Goal: Information Seeking & Learning: Learn about a topic

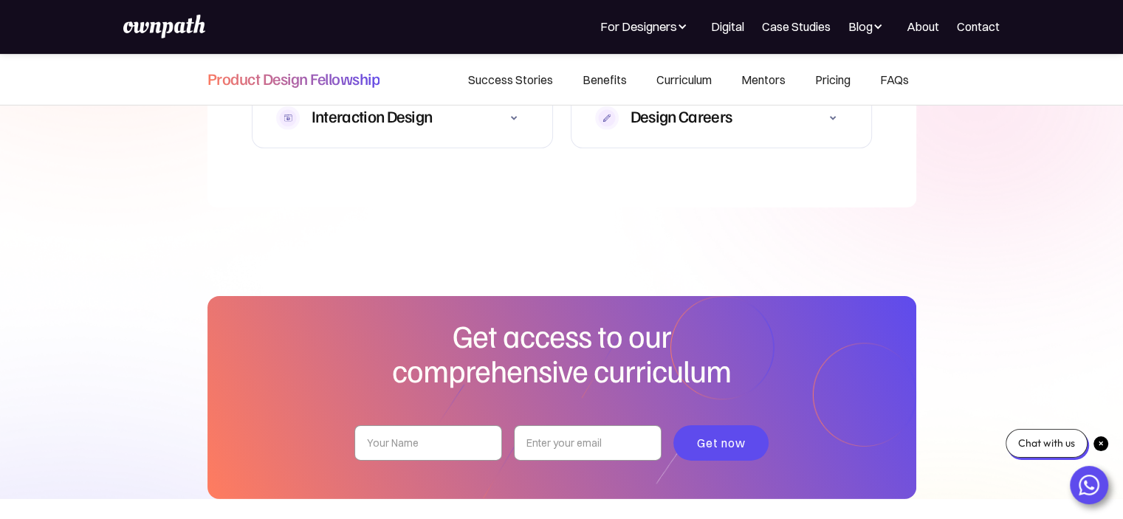
scroll to position [4706, 0]
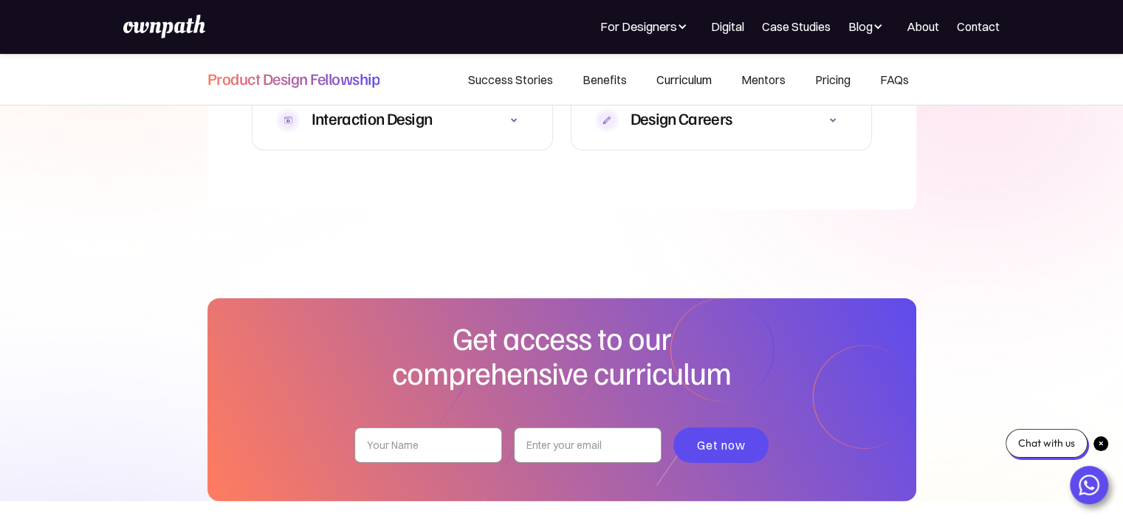
click at [676, 80] on link "Curriculum" at bounding box center [683, 79] width 85 height 50
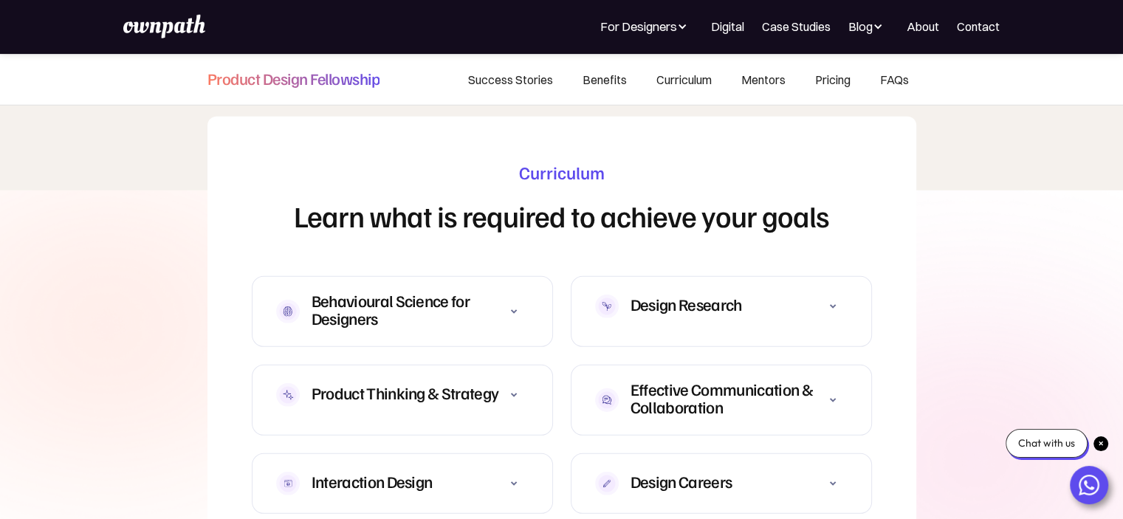
scroll to position [4342, 0]
click at [391, 297] on div "Behavioural Science for Designers" at bounding box center [404, 309] width 187 height 35
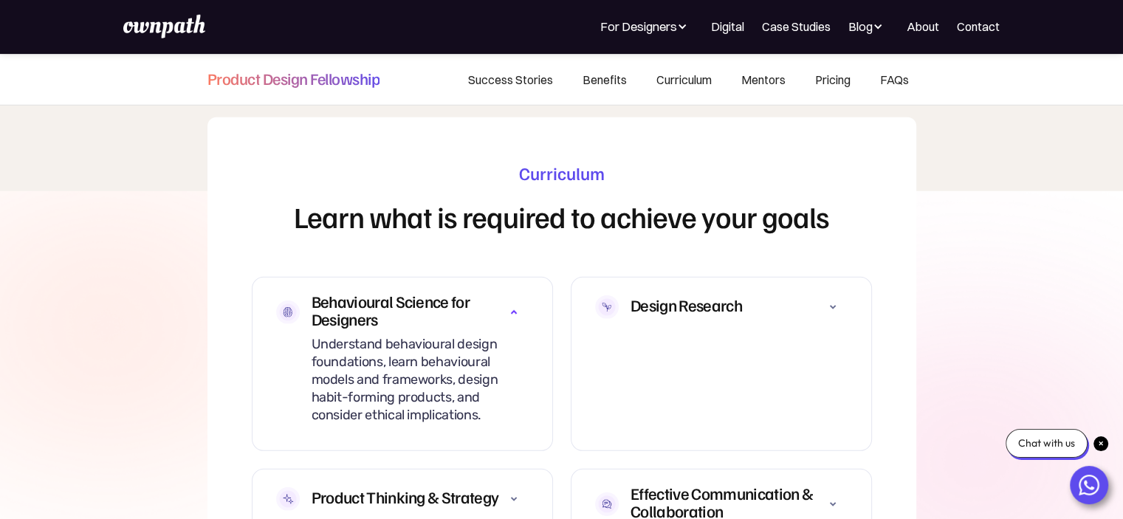
click at [490, 292] on div "Behavioural Science for Designers" at bounding box center [404, 309] width 187 height 35
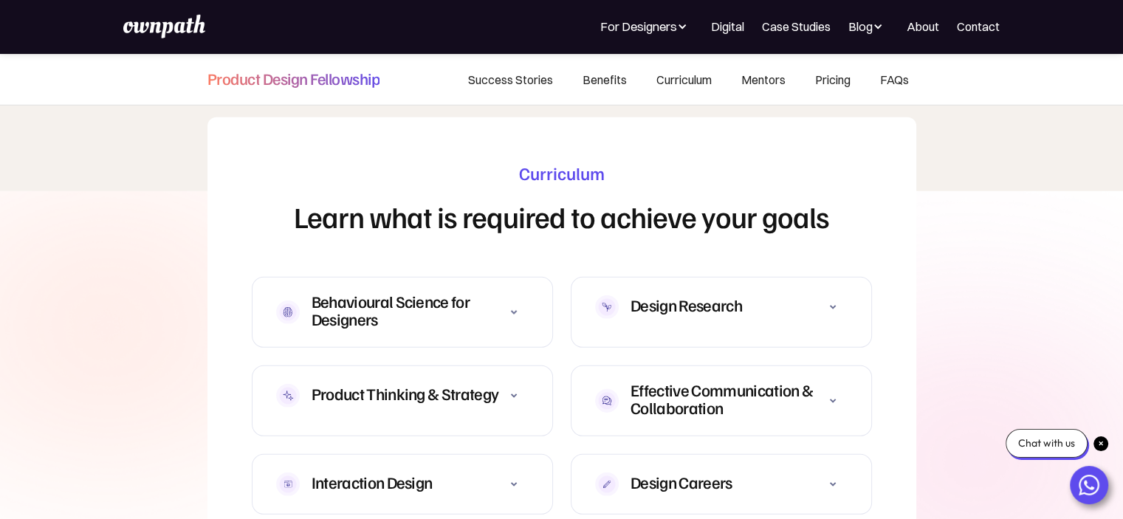
click at [659, 296] on div "Design Research" at bounding box center [685, 305] width 111 height 18
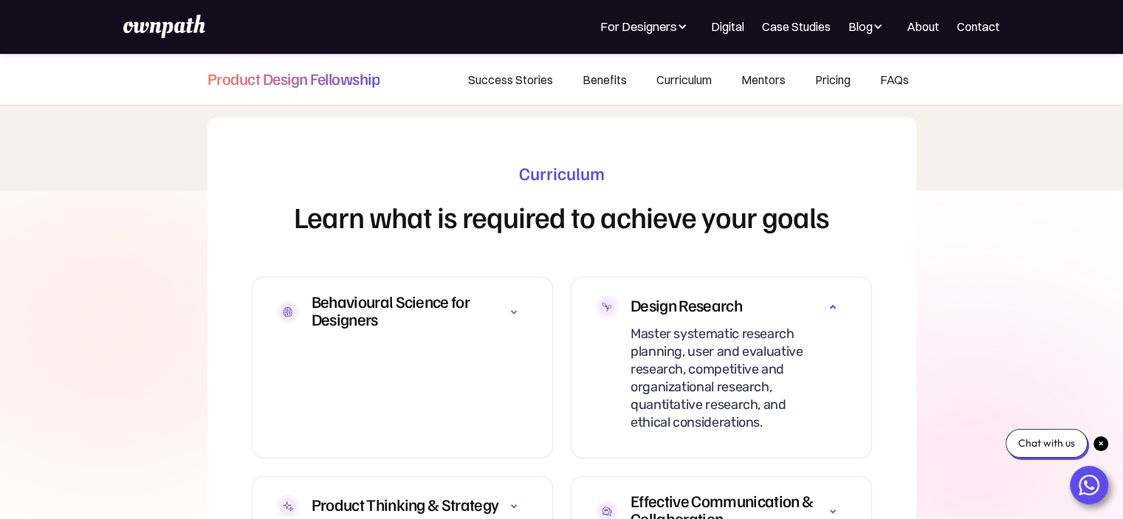
click at [659, 296] on div "Design Research" at bounding box center [685, 305] width 111 height 18
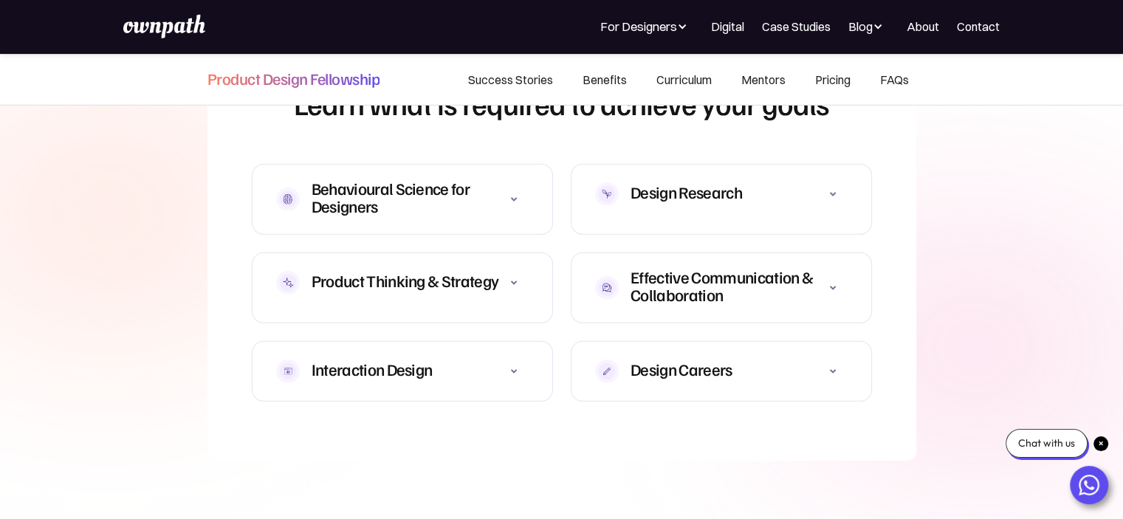
scroll to position [4464, 0]
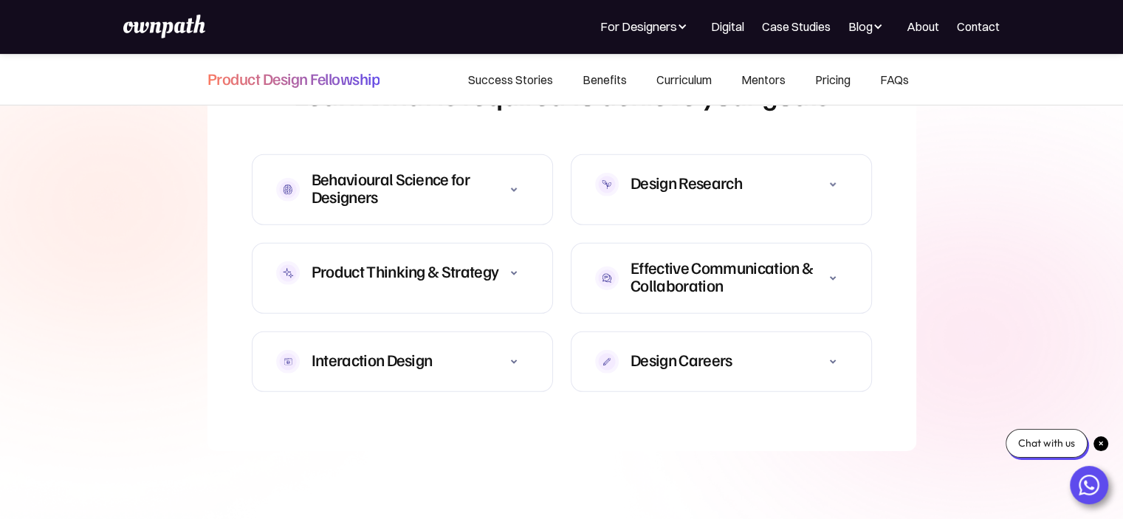
click at [454, 262] on div "Product Thinking & Strategy" at bounding box center [404, 271] width 187 height 18
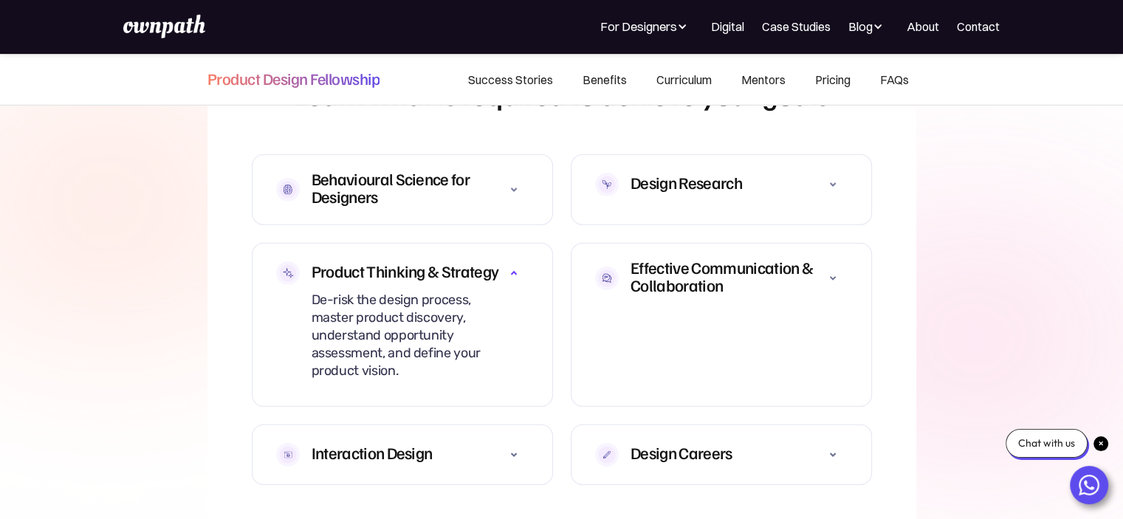
click at [454, 262] on div "Product Thinking & Strategy" at bounding box center [404, 271] width 187 height 18
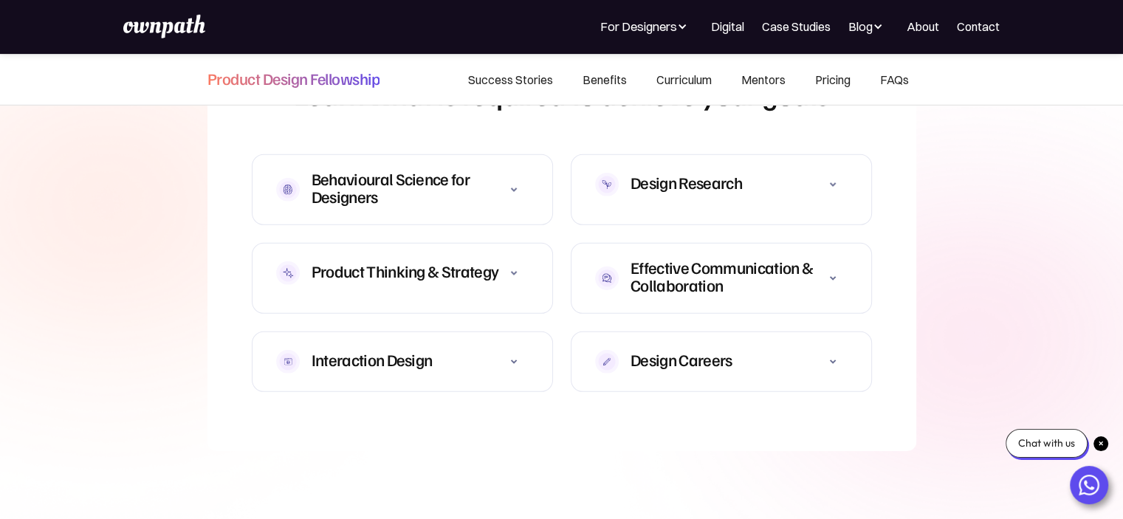
click at [759, 257] on strong "Effective Communication & Collaboration" at bounding box center [721, 276] width 182 height 38
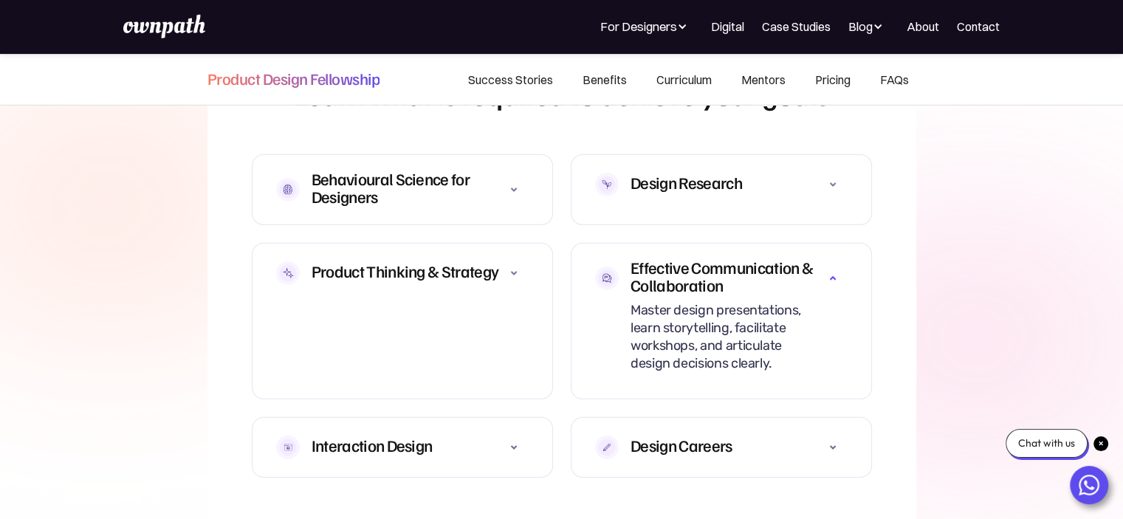
click at [759, 257] on strong "Effective Communication & Collaboration" at bounding box center [721, 276] width 182 height 38
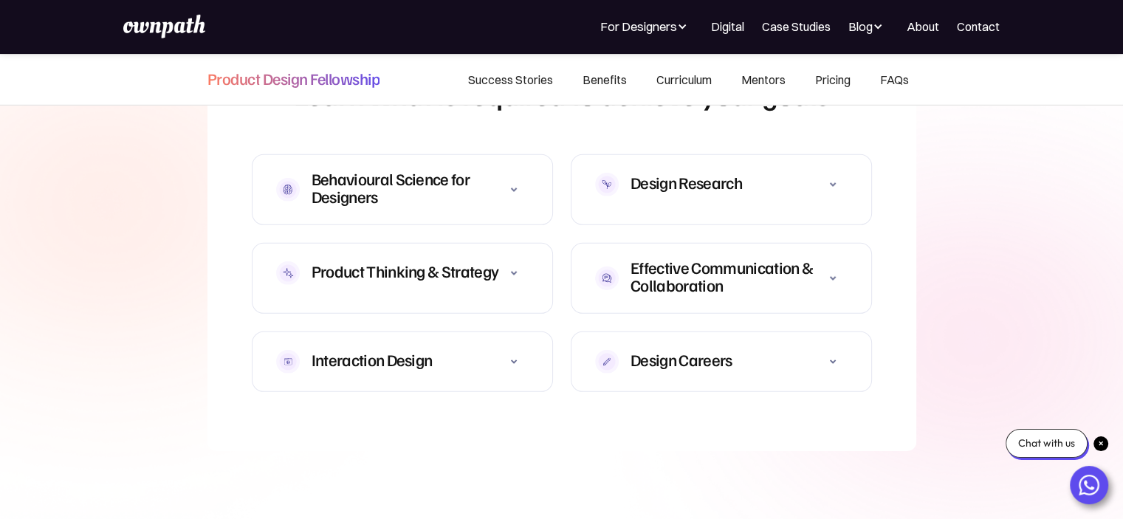
click at [687, 356] on div "Design Careers" at bounding box center [721, 362] width 252 height 30
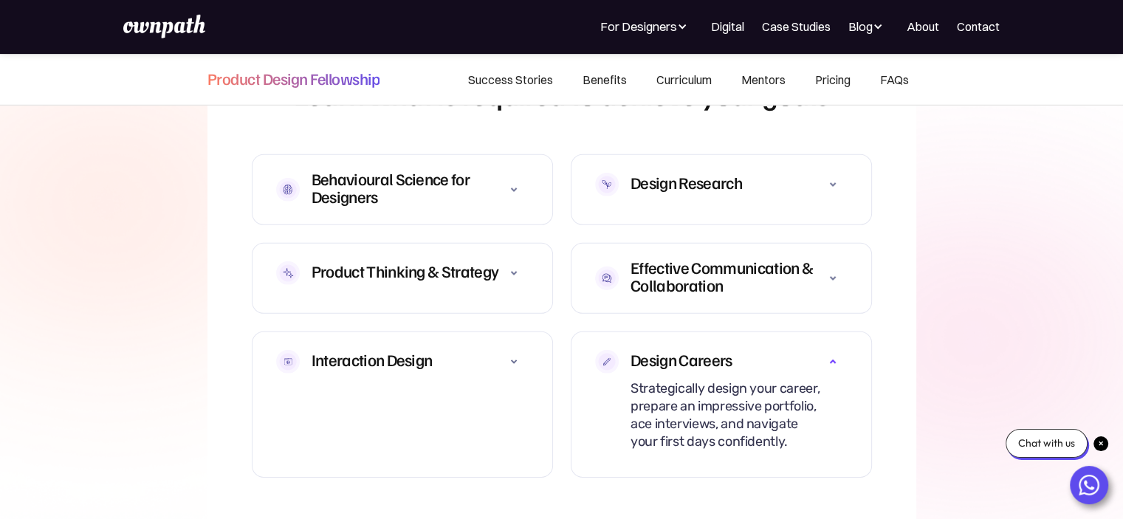
click at [687, 356] on div "Design Careers" at bounding box center [721, 362] width 252 height 30
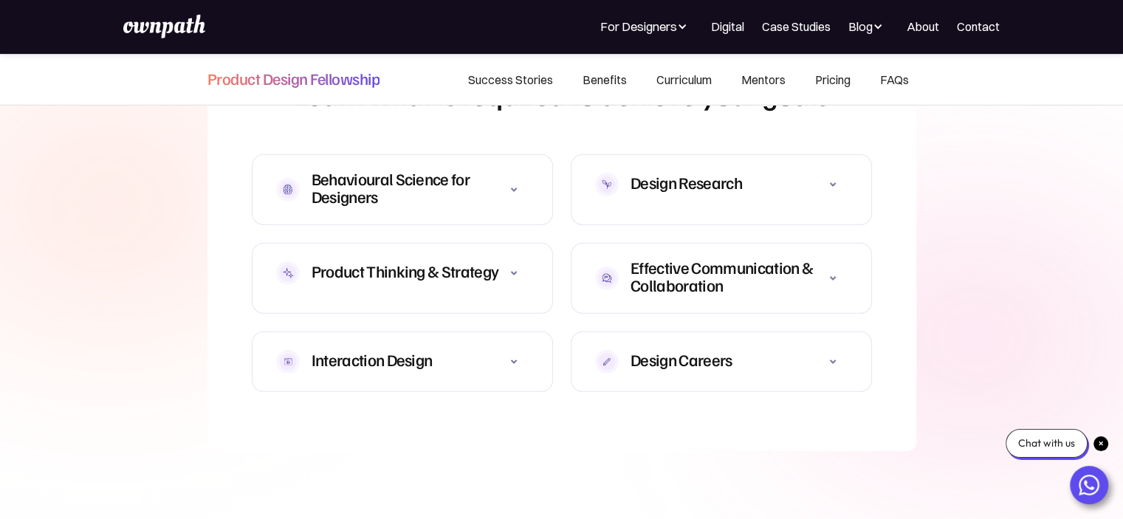
click at [497, 347] on div "Interaction Design" at bounding box center [402, 362] width 252 height 30
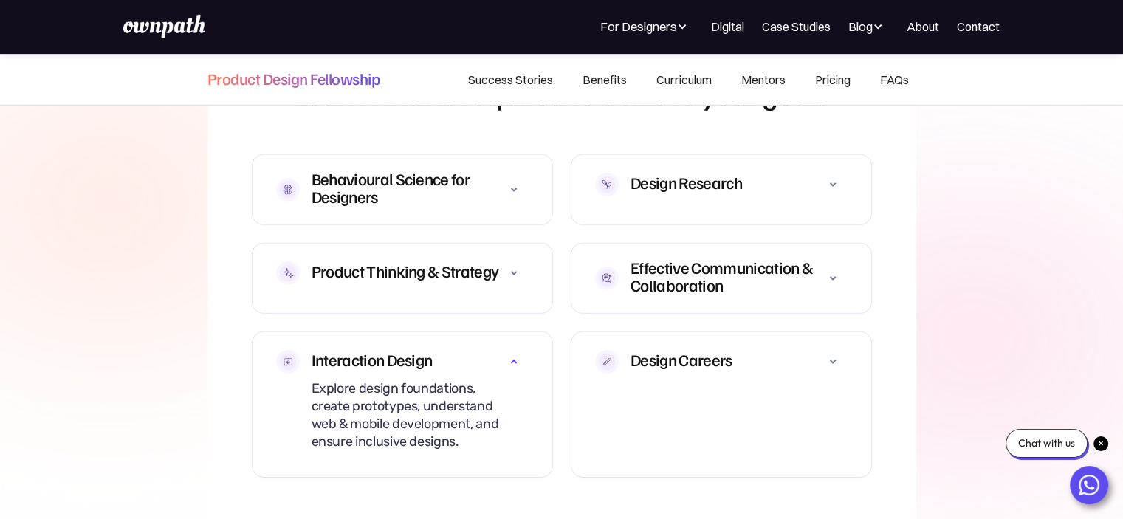
click at [497, 347] on div "Interaction Design" at bounding box center [402, 362] width 252 height 30
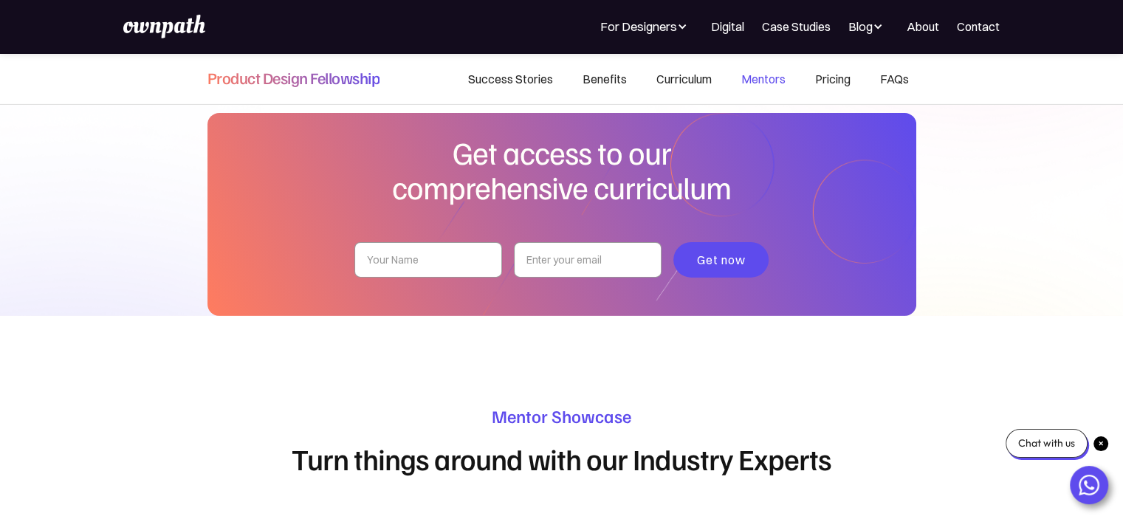
scroll to position [4898, 0]
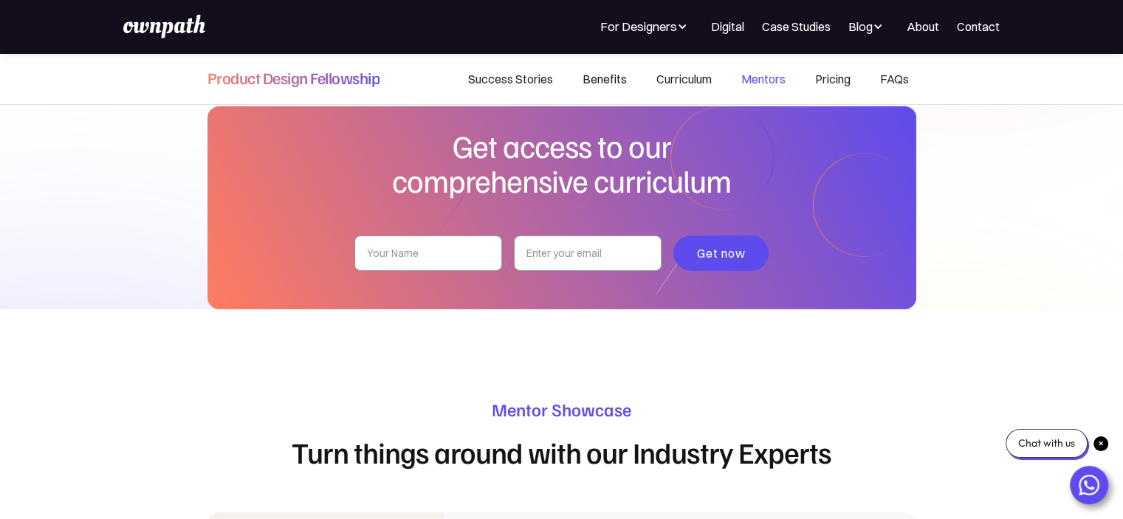
click at [602, 89] on link "Benefits" at bounding box center [605, 79] width 74 height 50
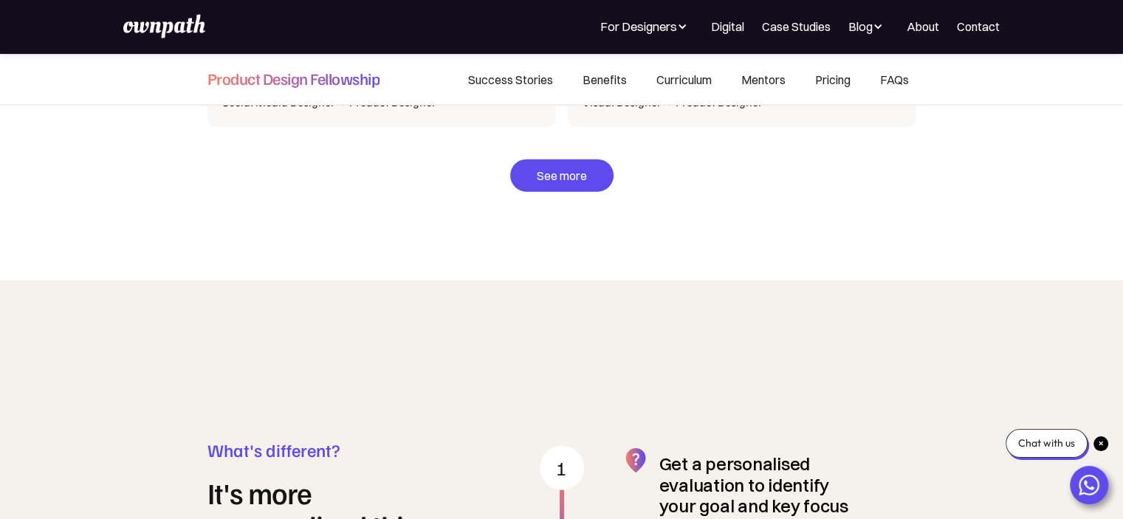
scroll to position [3529, 0]
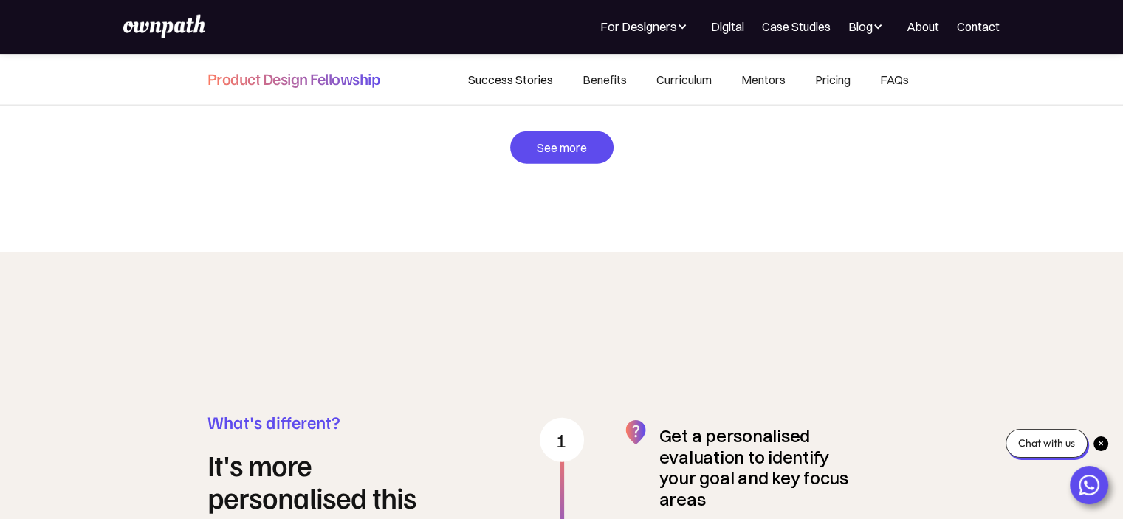
click at [537, 76] on link "Success Stories" at bounding box center [510, 79] width 114 height 50
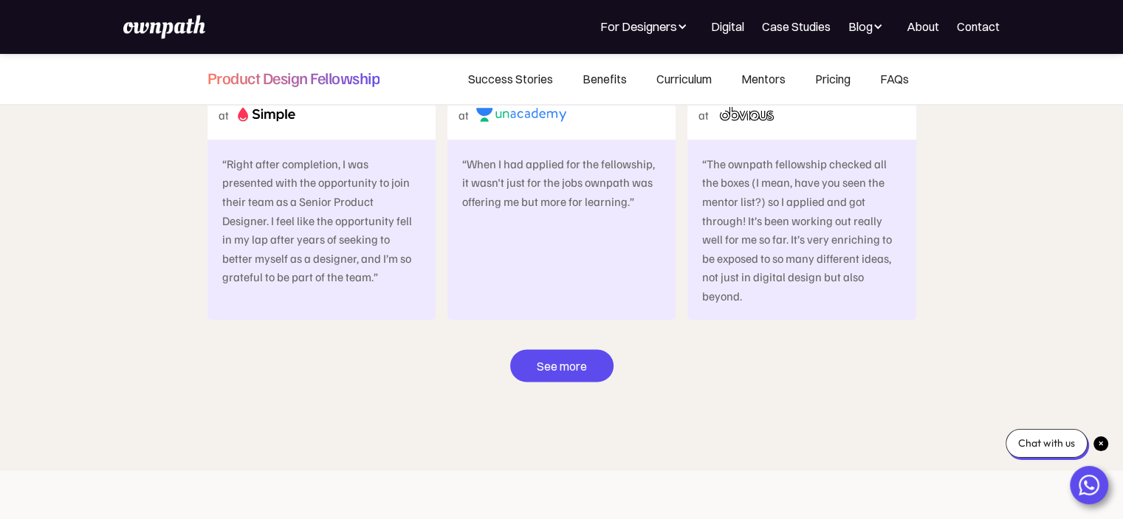
scroll to position [8316, 0]
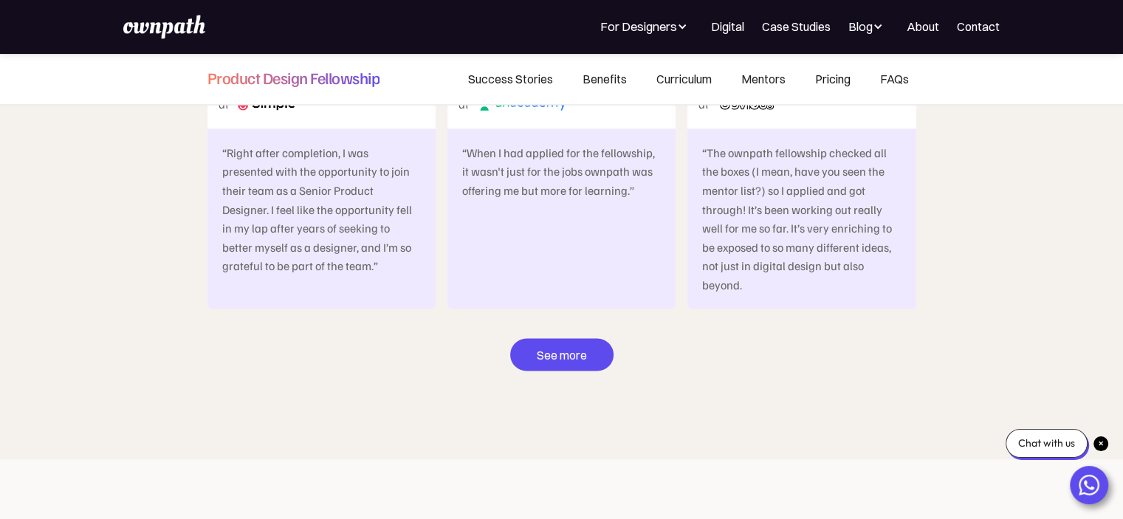
click at [821, 80] on link "Pricing" at bounding box center [832, 79] width 65 height 50
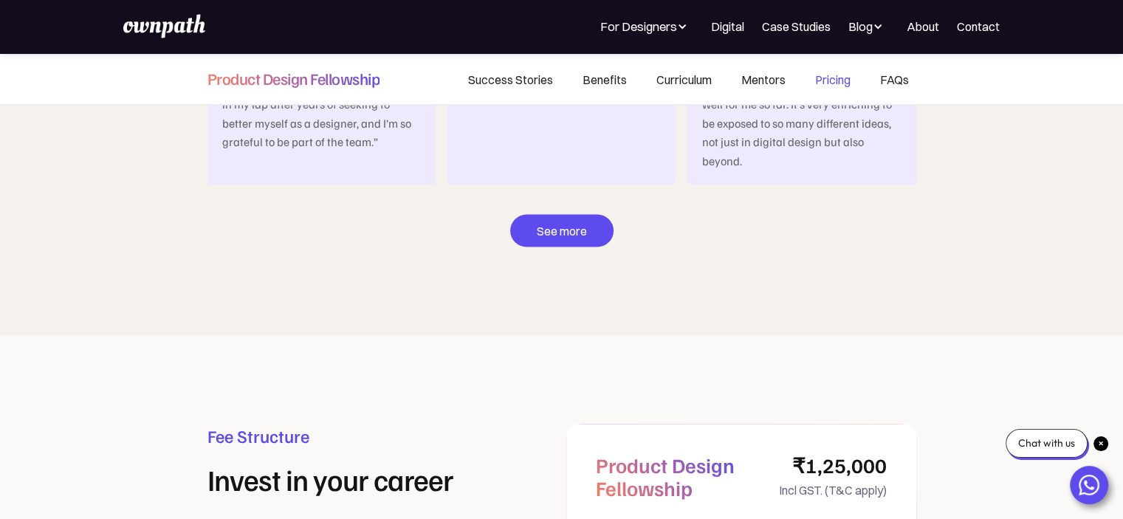
scroll to position [8437, 0]
click at [852, 25] on div "Blog" at bounding box center [860, 27] width 24 height 18
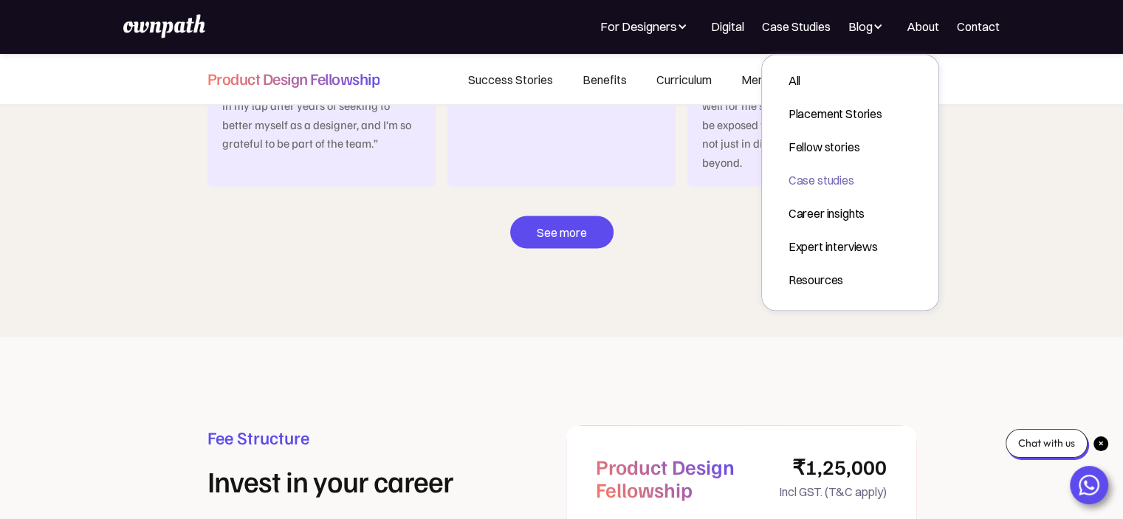
click at [831, 182] on div "Case studies" at bounding box center [835, 180] width 94 height 18
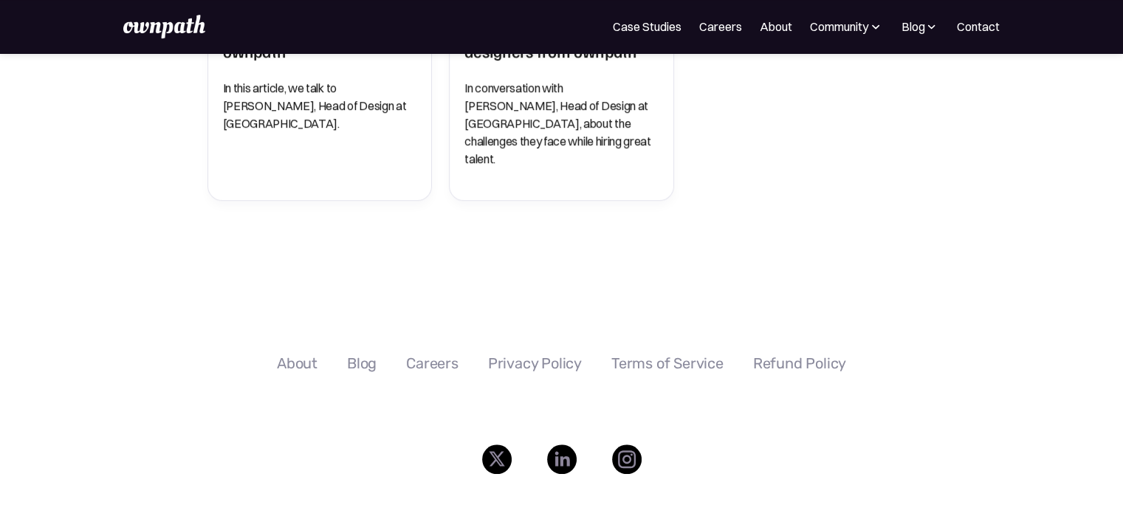
scroll to position [1160, 0]
